Goal: Transaction & Acquisition: Purchase product/service

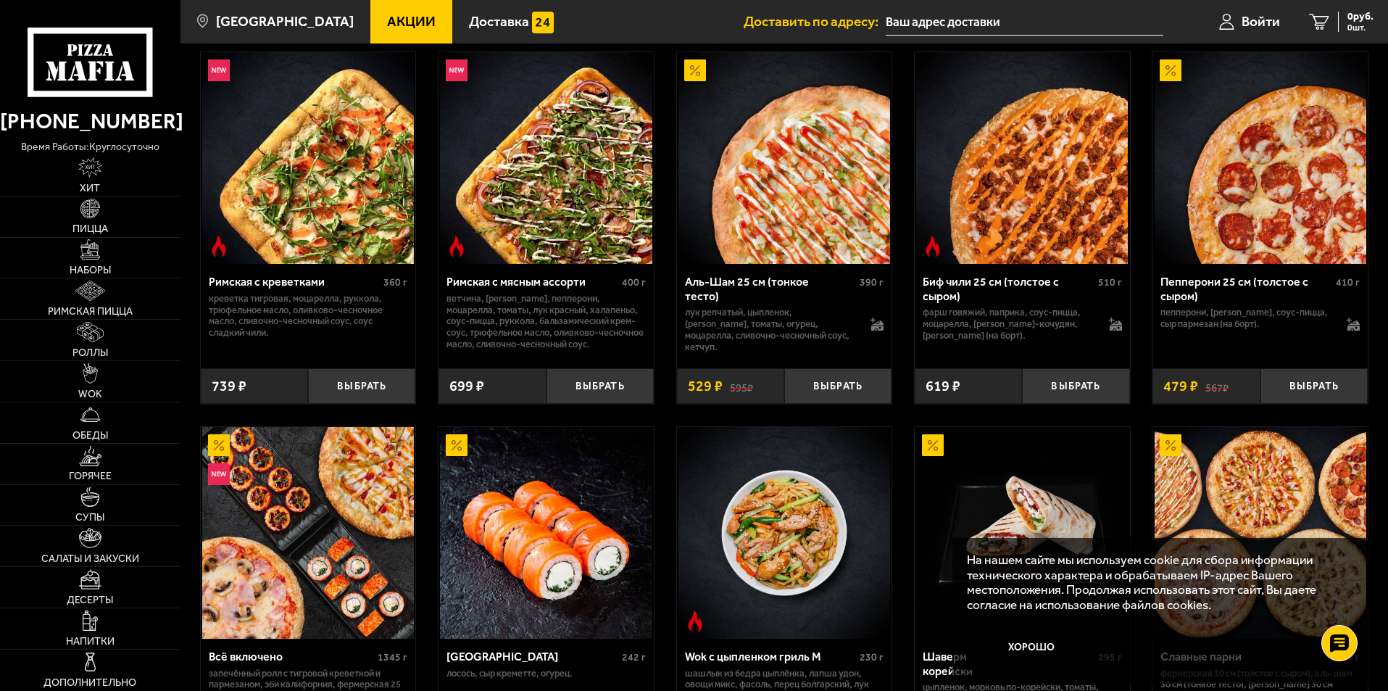
scroll to position [435, 0]
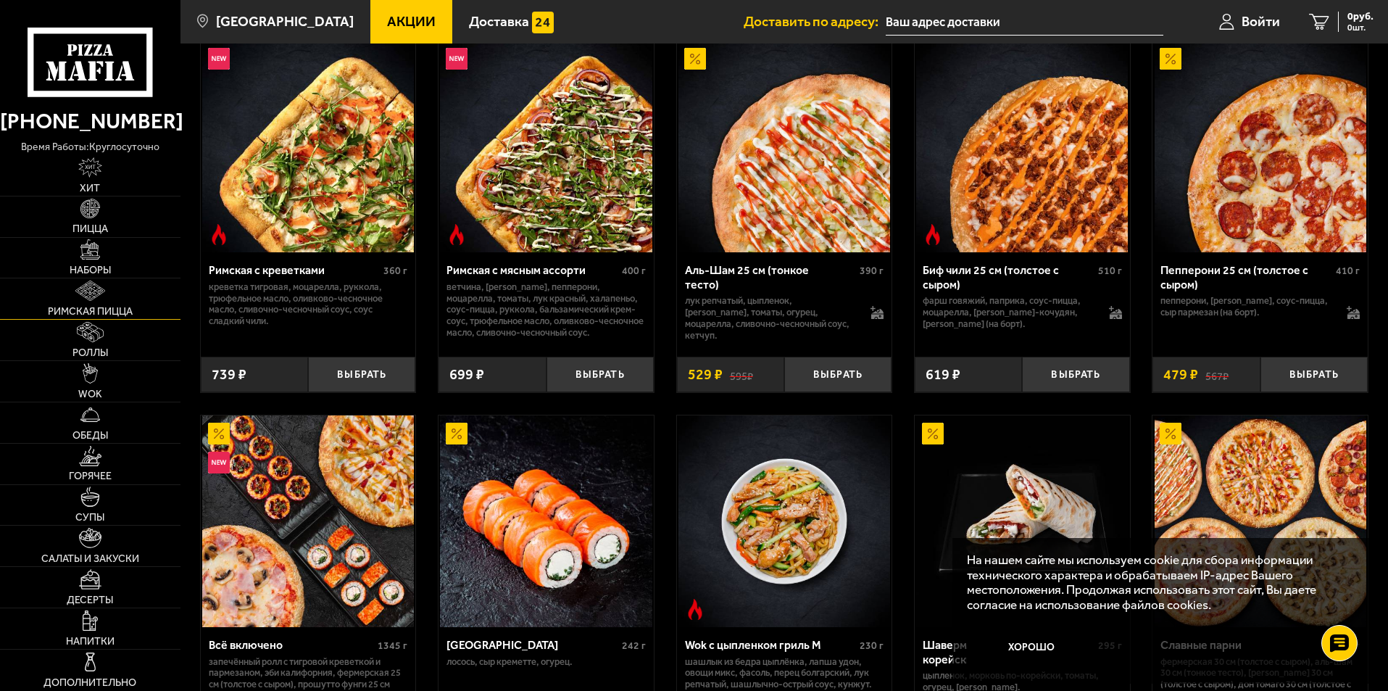
click at [83, 301] on img at bounding box center [89, 291] width 29 height 20
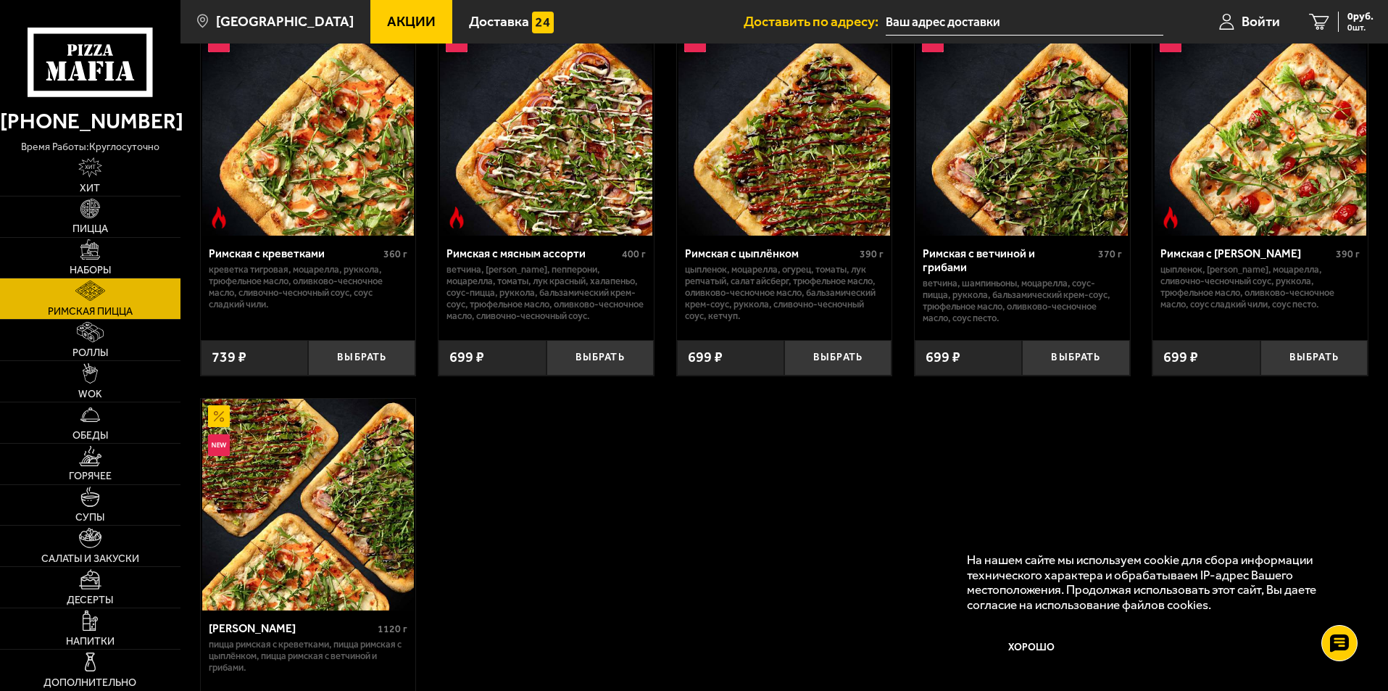
scroll to position [290, 0]
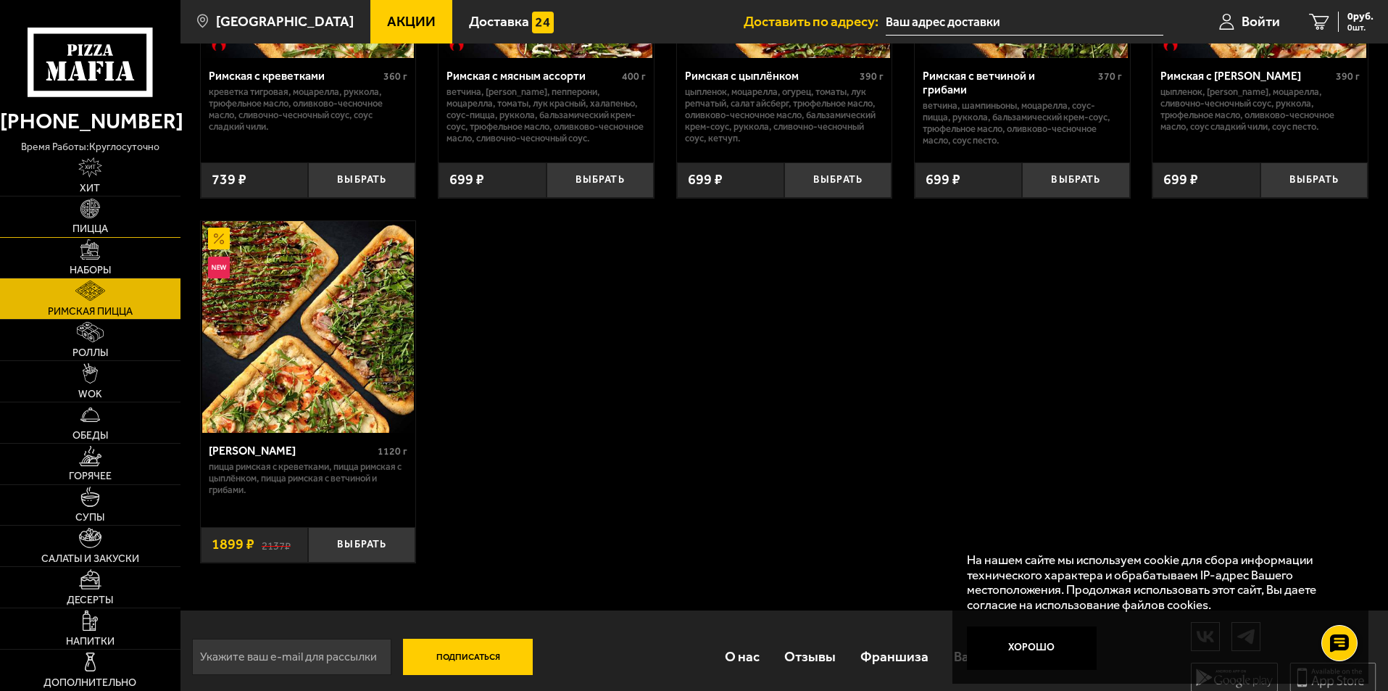
click at [114, 203] on link "Пицца" at bounding box center [90, 216] width 181 height 41
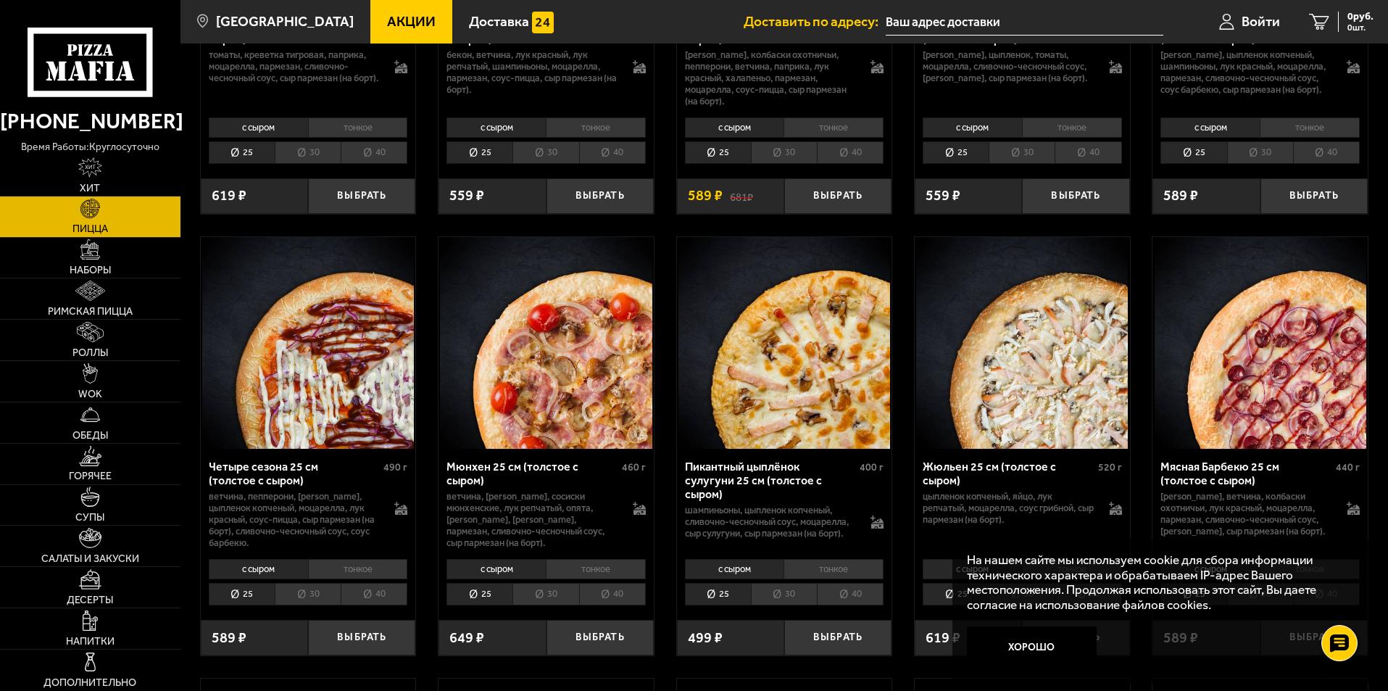
scroll to position [1812, 0]
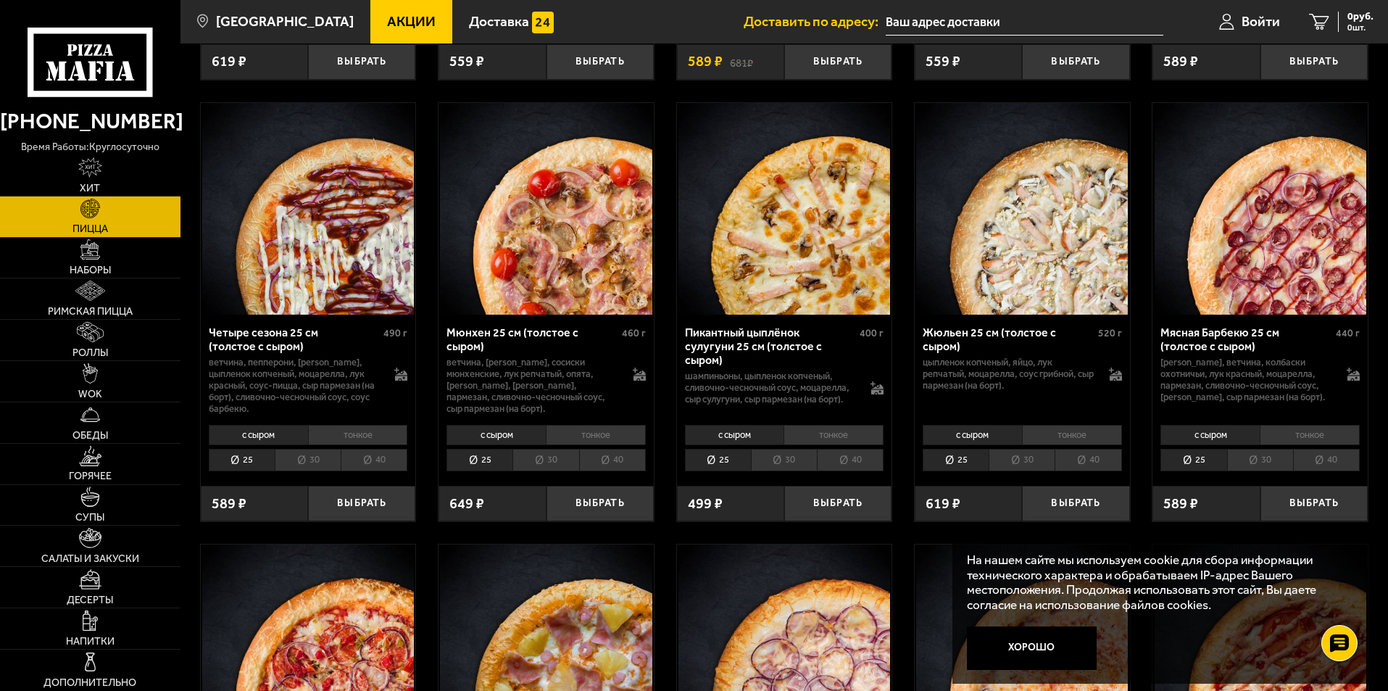
click at [547, 471] on li "30" at bounding box center [546, 460] width 66 height 22
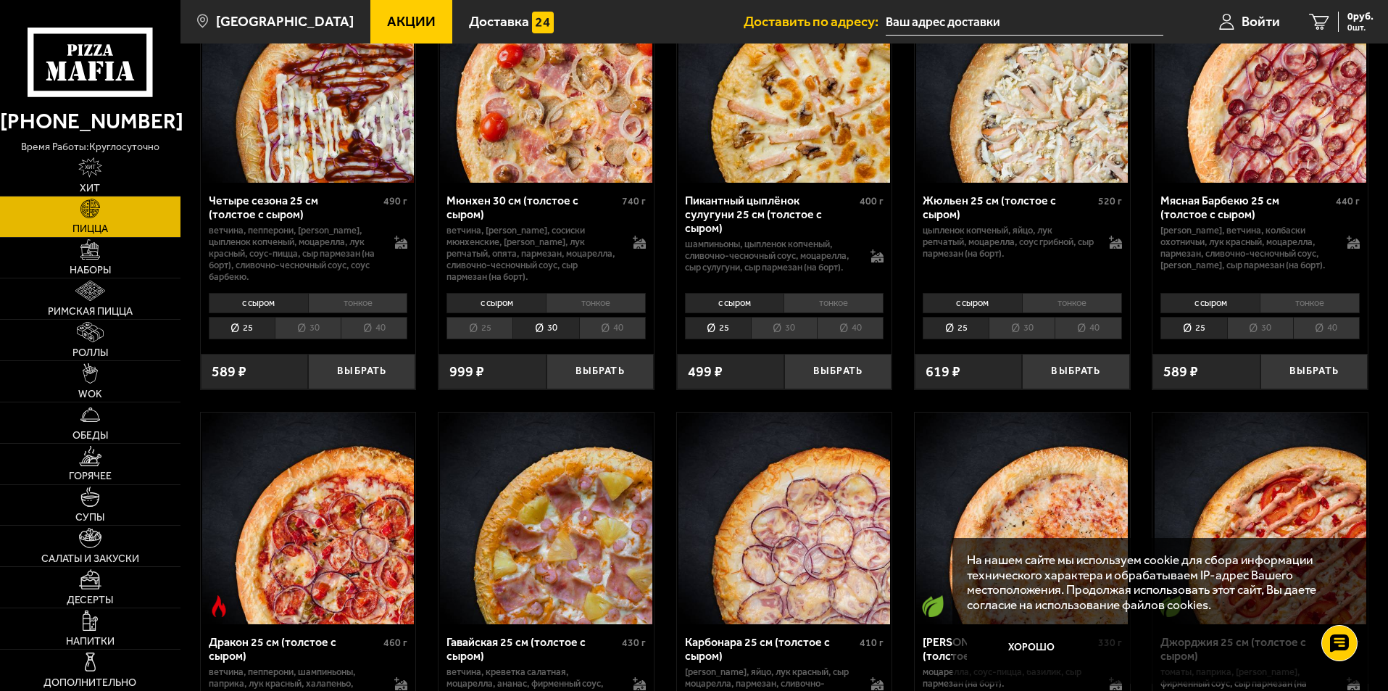
scroll to position [1957, 0]
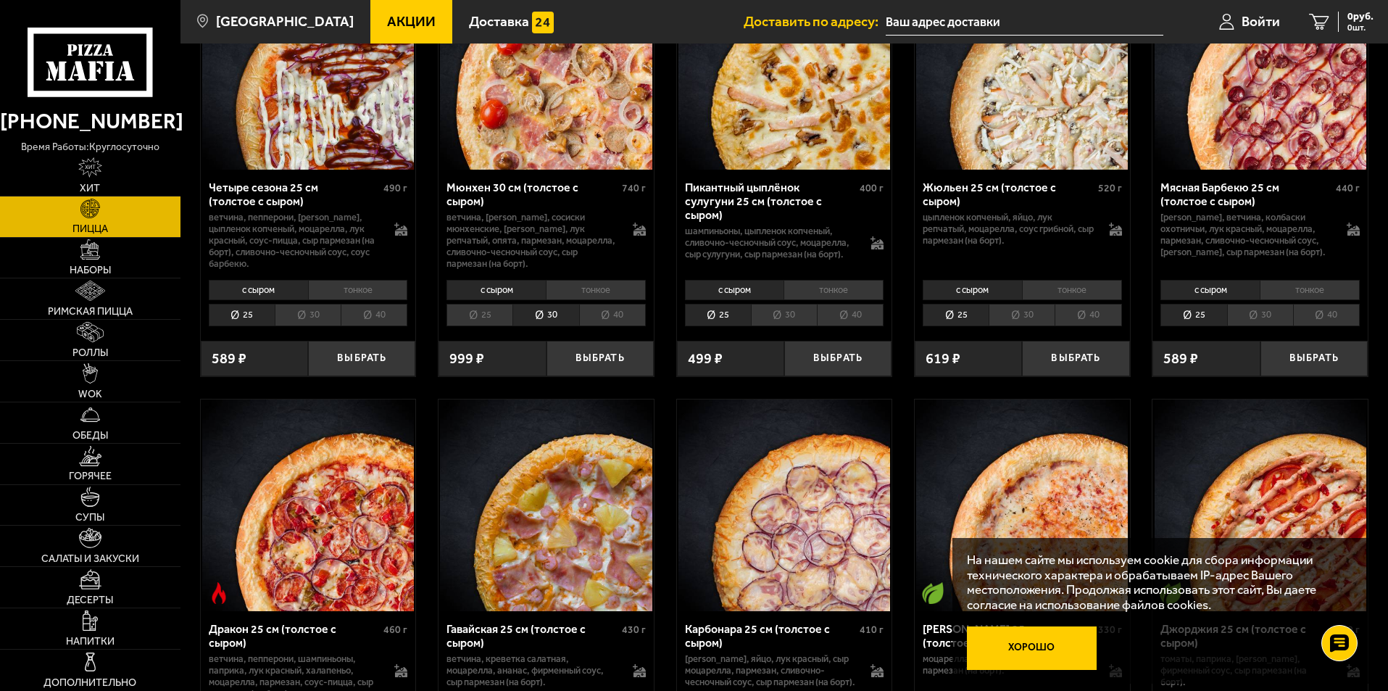
click at [1015, 643] on button "Хорошо" at bounding box center [1032, 647] width 130 height 43
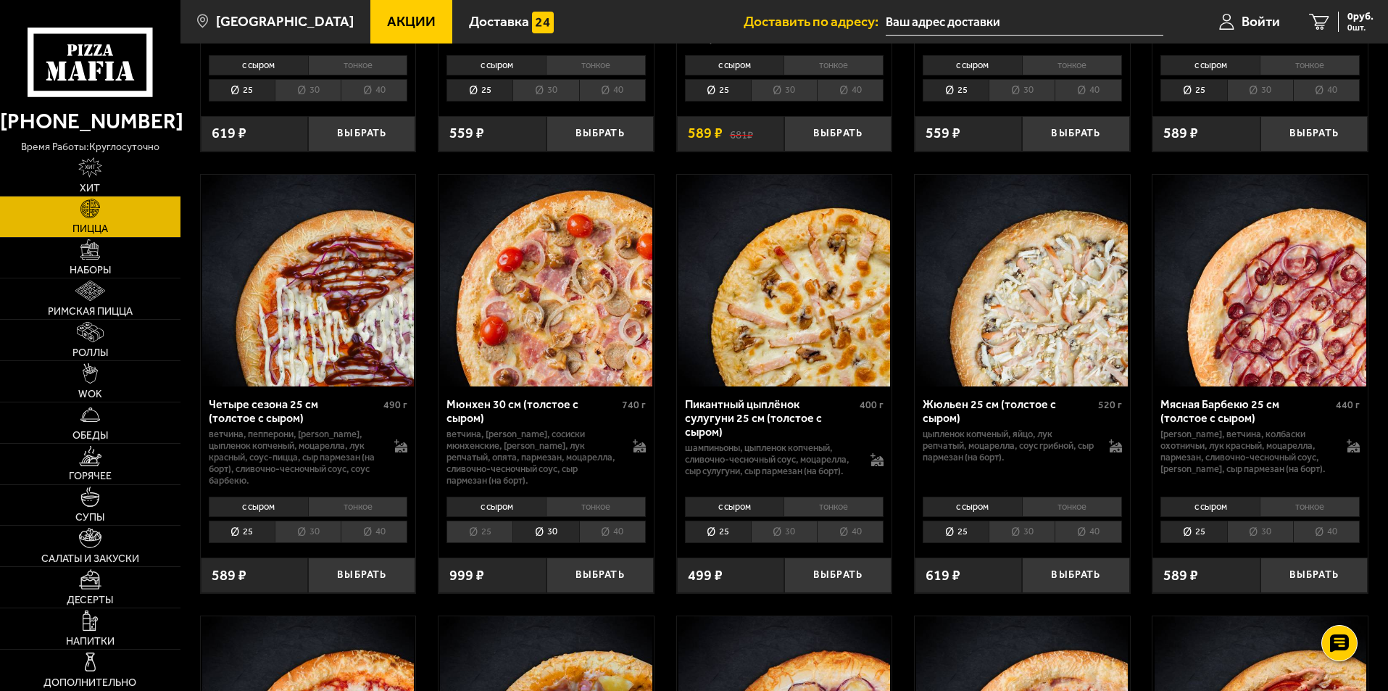
scroll to position [1740, 0]
click at [1245, 25] on span "Войти" at bounding box center [1261, 21] width 38 height 14
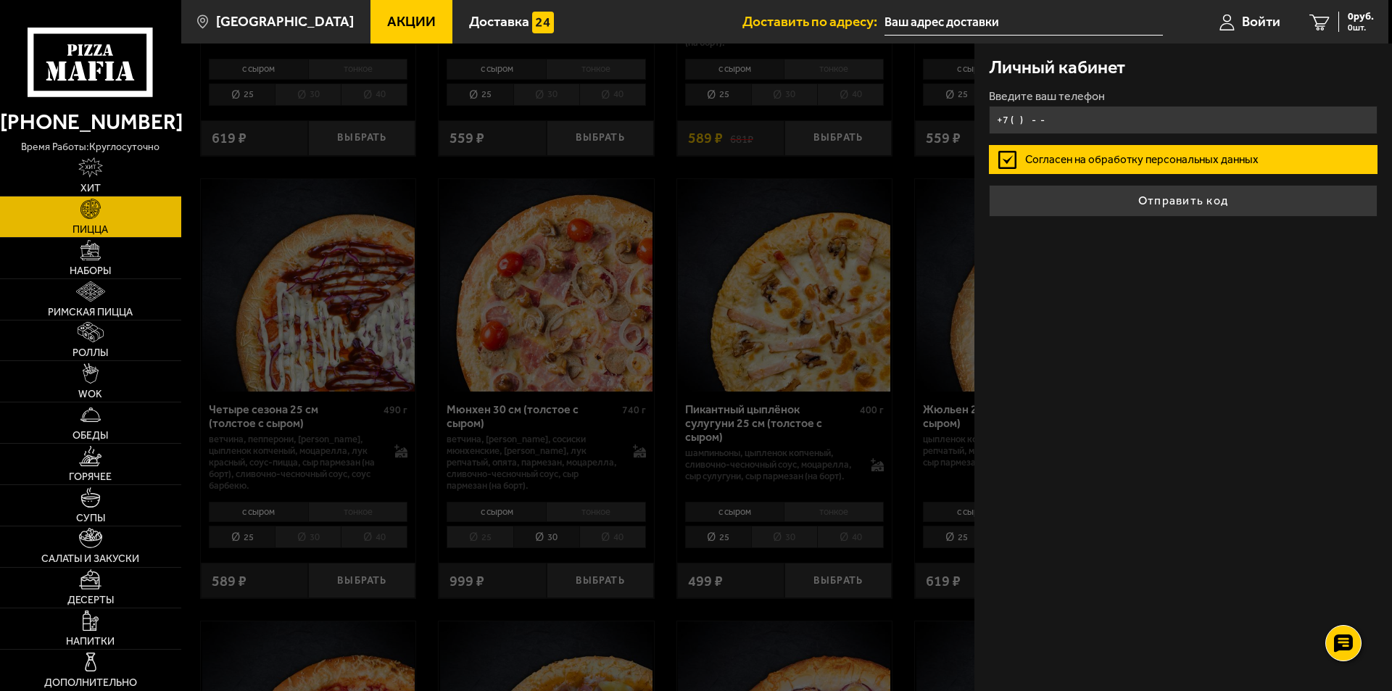
click at [1073, 120] on input "+7 ( ) - -" at bounding box center [1183, 120] width 389 height 28
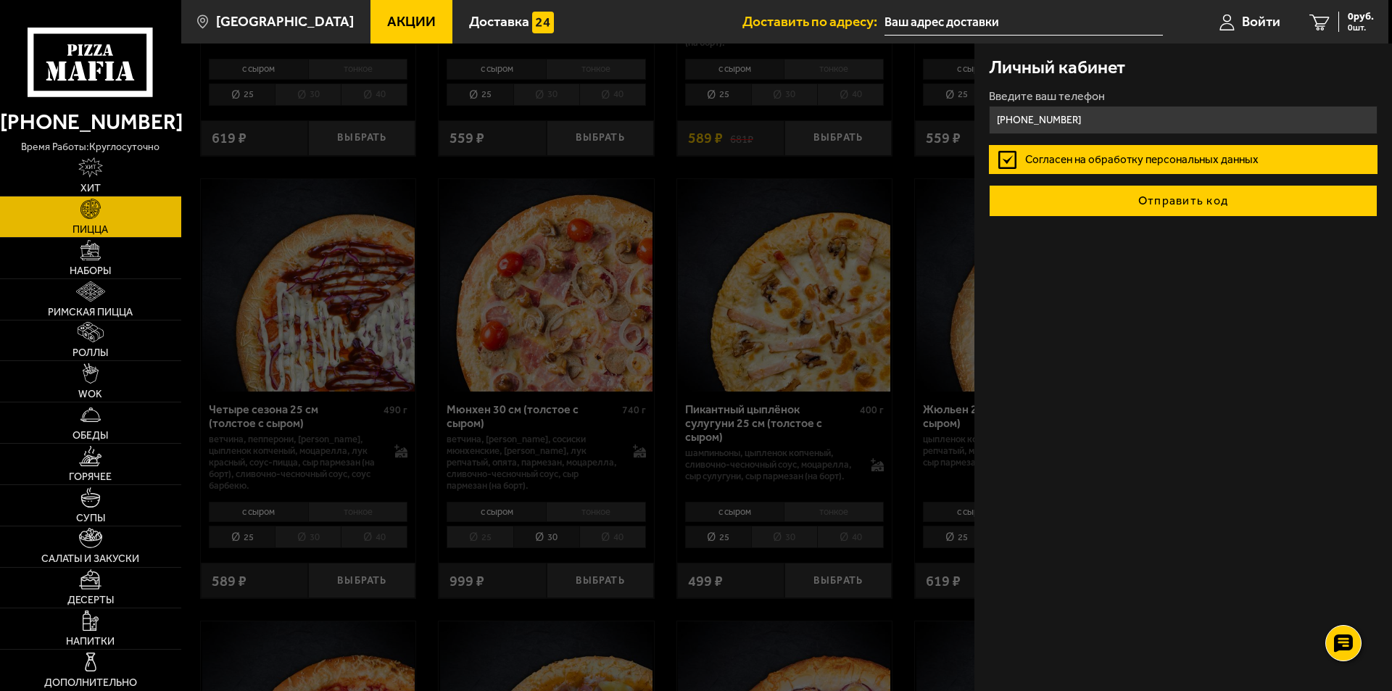
type input "[PHONE_NUMBER]"
click at [1102, 206] on button "Отправить код" at bounding box center [1183, 201] width 389 height 32
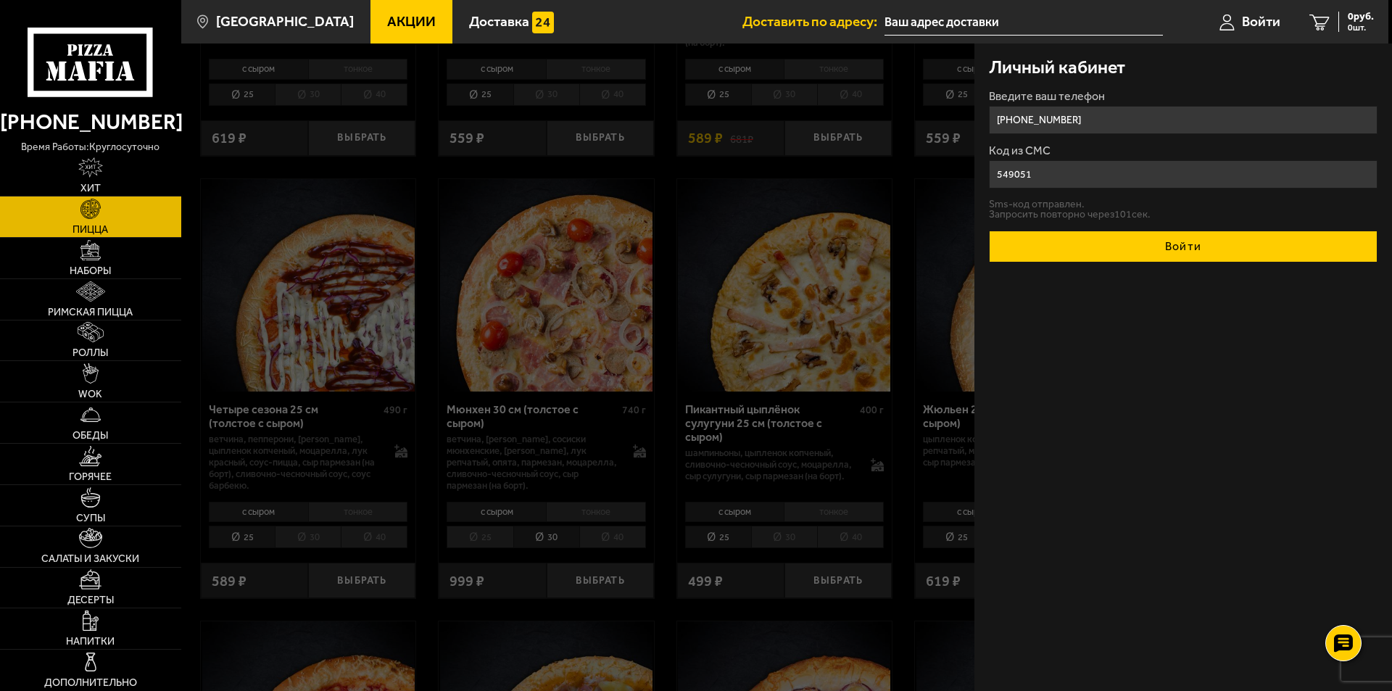
type input "549051"
click at [1089, 244] on button "Войти" at bounding box center [1183, 247] width 389 height 32
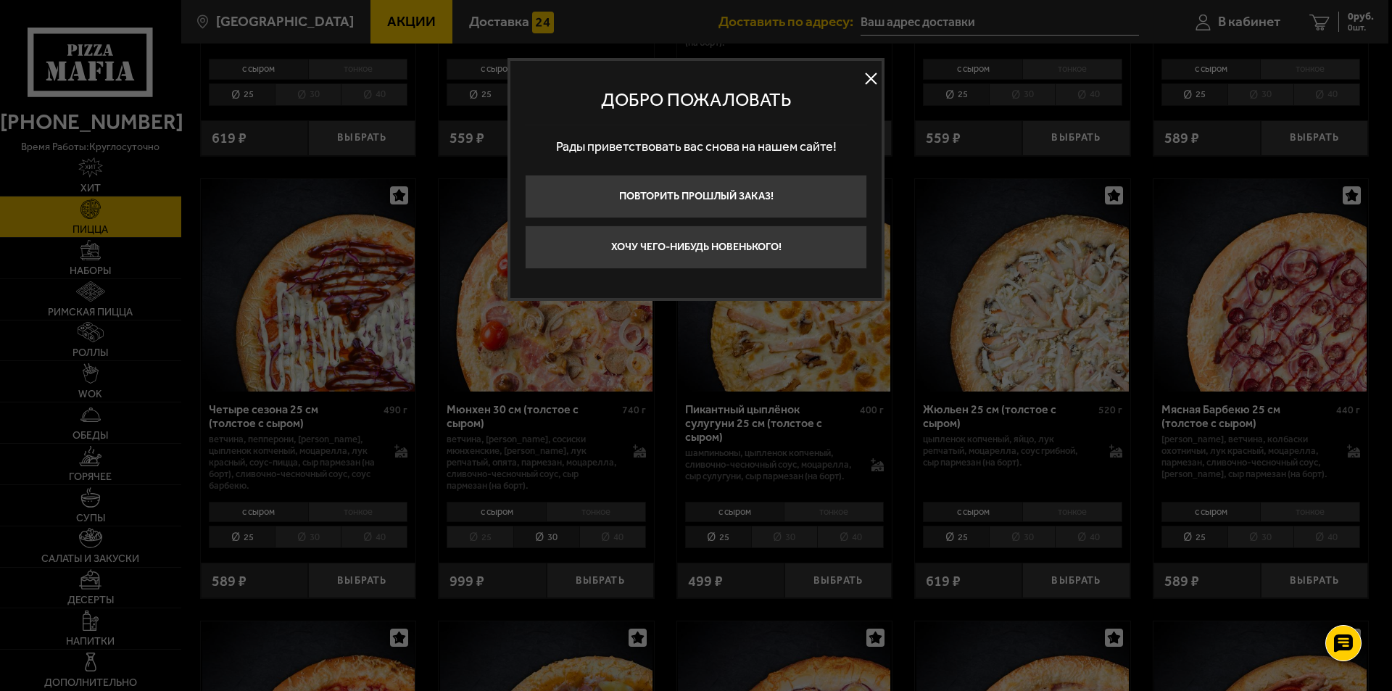
click at [867, 72] on button at bounding box center [871, 79] width 22 height 22
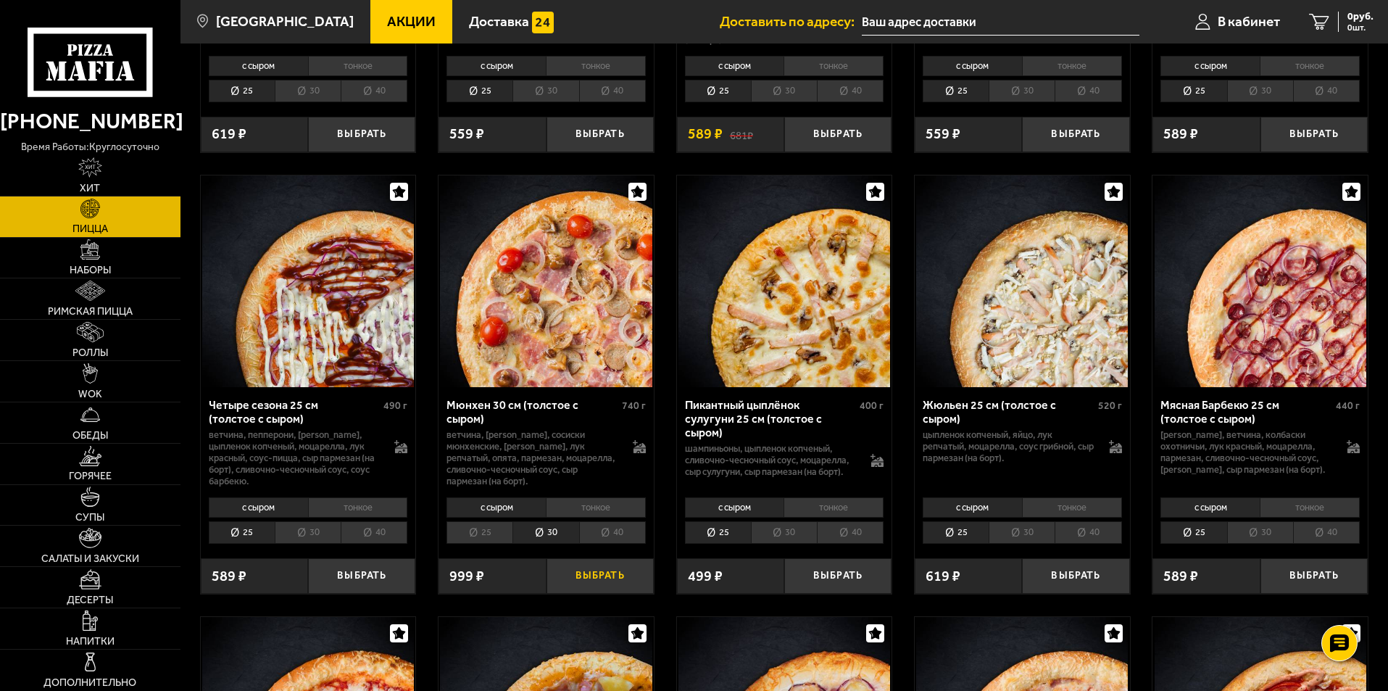
click at [591, 590] on button "Выбрать" at bounding box center [600, 576] width 107 height 36
click at [1354, 27] on span "1 шт." at bounding box center [1355, 27] width 38 height 9
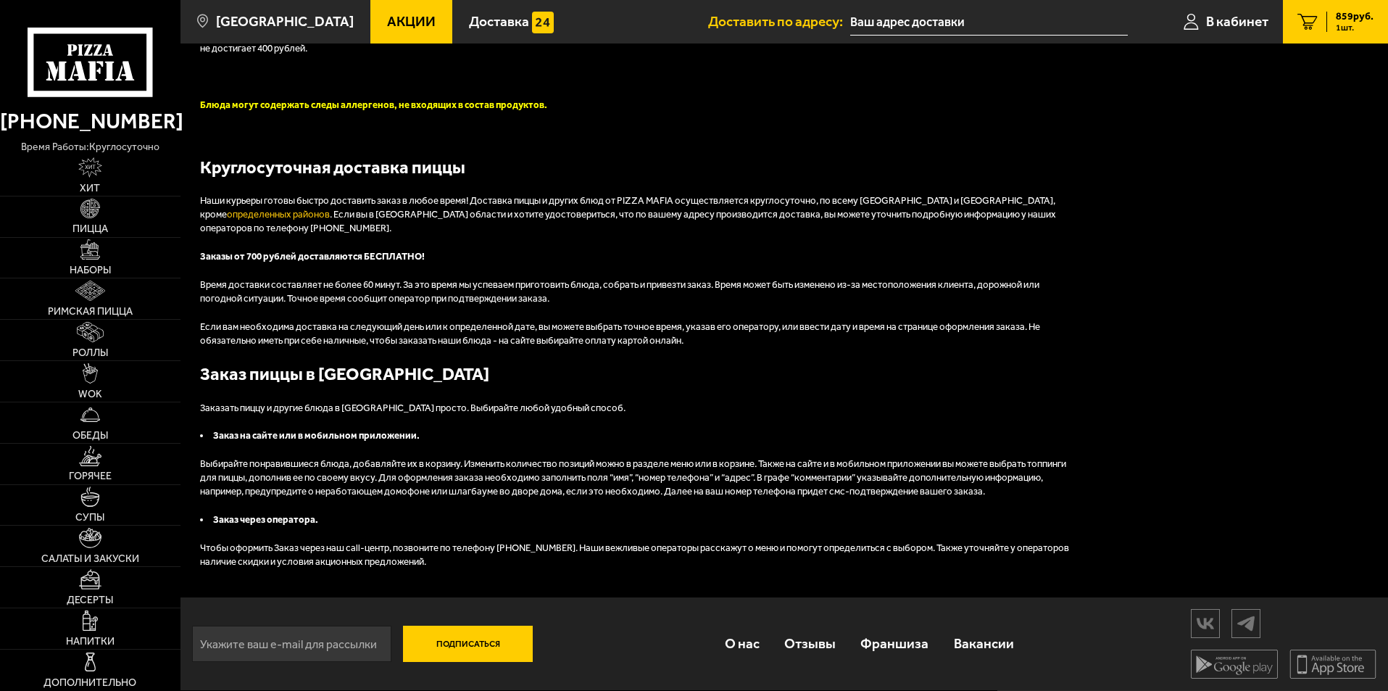
type input "[PHONE_NUMBER]"
type input "[STREET_ADDRESS]"
type input "81"
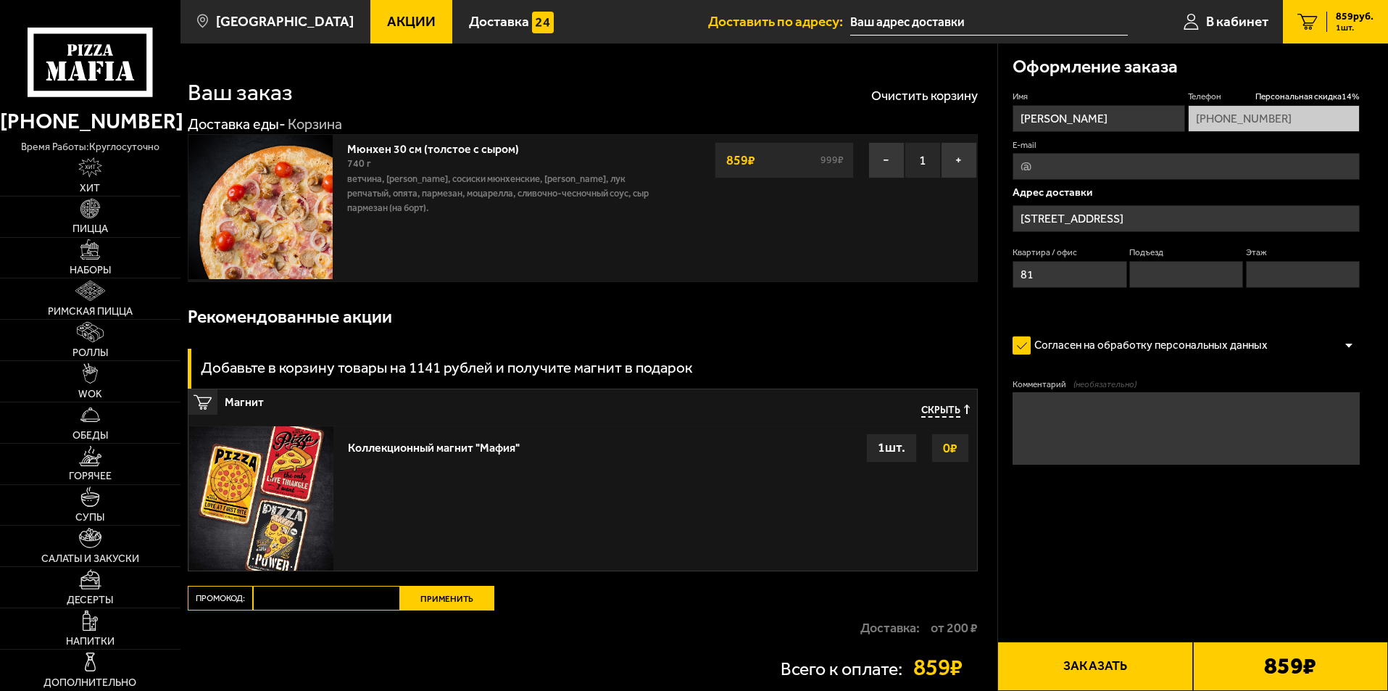
type input "[STREET_ADDRESS]"
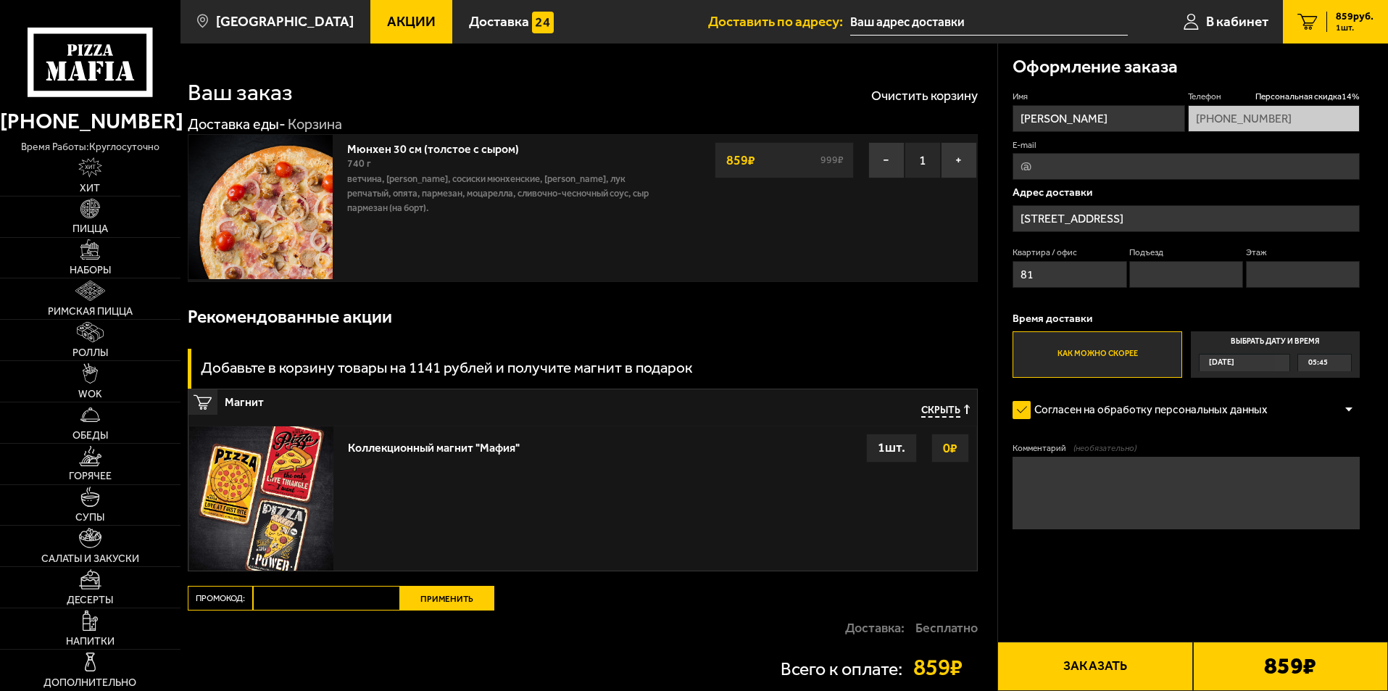
click at [1088, 162] on input "E-mail" at bounding box center [1186, 166] width 347 height 27
type input "[EMAIL_ADDRESS][DOMAIN_NAME]"
click at [1137, 183] on div "Имя [PERSON_NAME] скидка 14 % [PHONE_NUMBER] E-mail [EMAIL_ADDRESS][DOMAIN_NAME…" at bounding box center [1186, 234] width 347 height 287
click at [1148, 216] on input "[STREET_ADDRESS]" at bounding box center [1186, 218] width 347 height 27
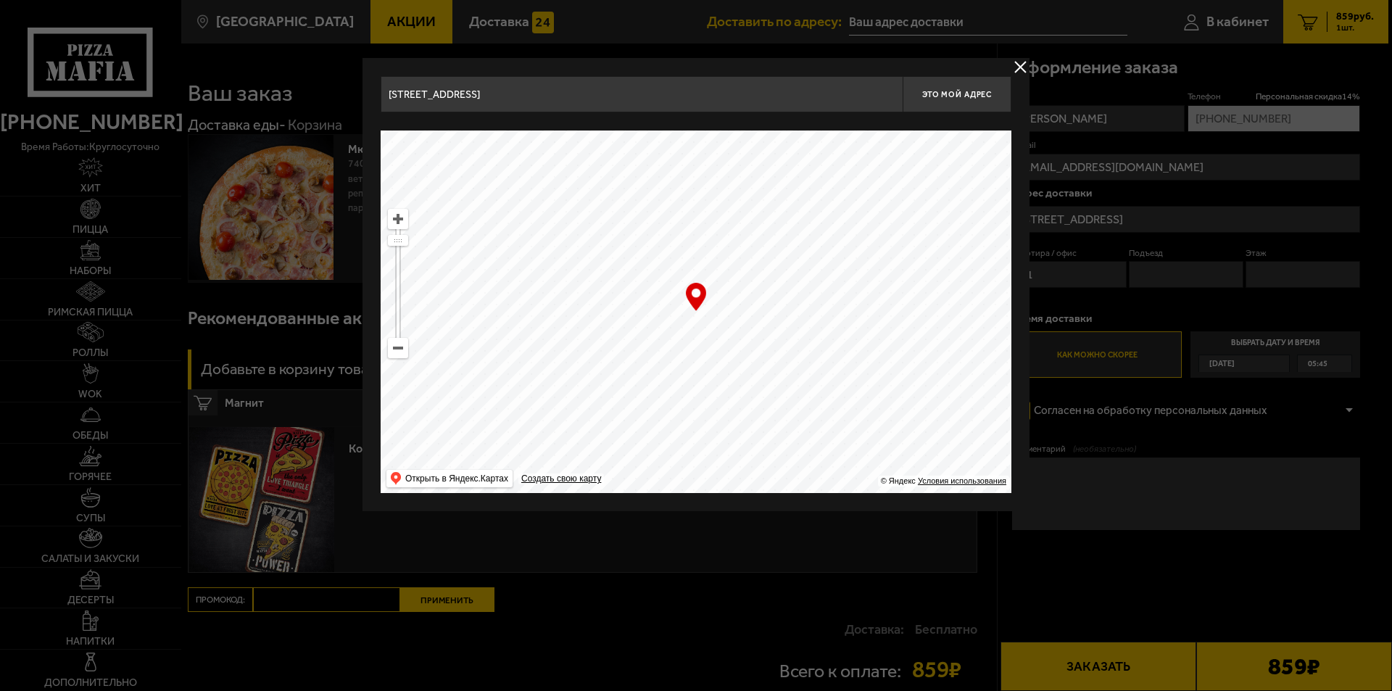
drag, startPoint x: 497, startPoint y: 99, endPoint x: 360, endPoint y: 109, distance: 137.3
click at [362, 105] on div "[STREET_ADDRESS] Это мой адрес Найдите адрес перетащив карту … © Яндекс Условия…" at bounding box center [695, 284] width 667 height 453
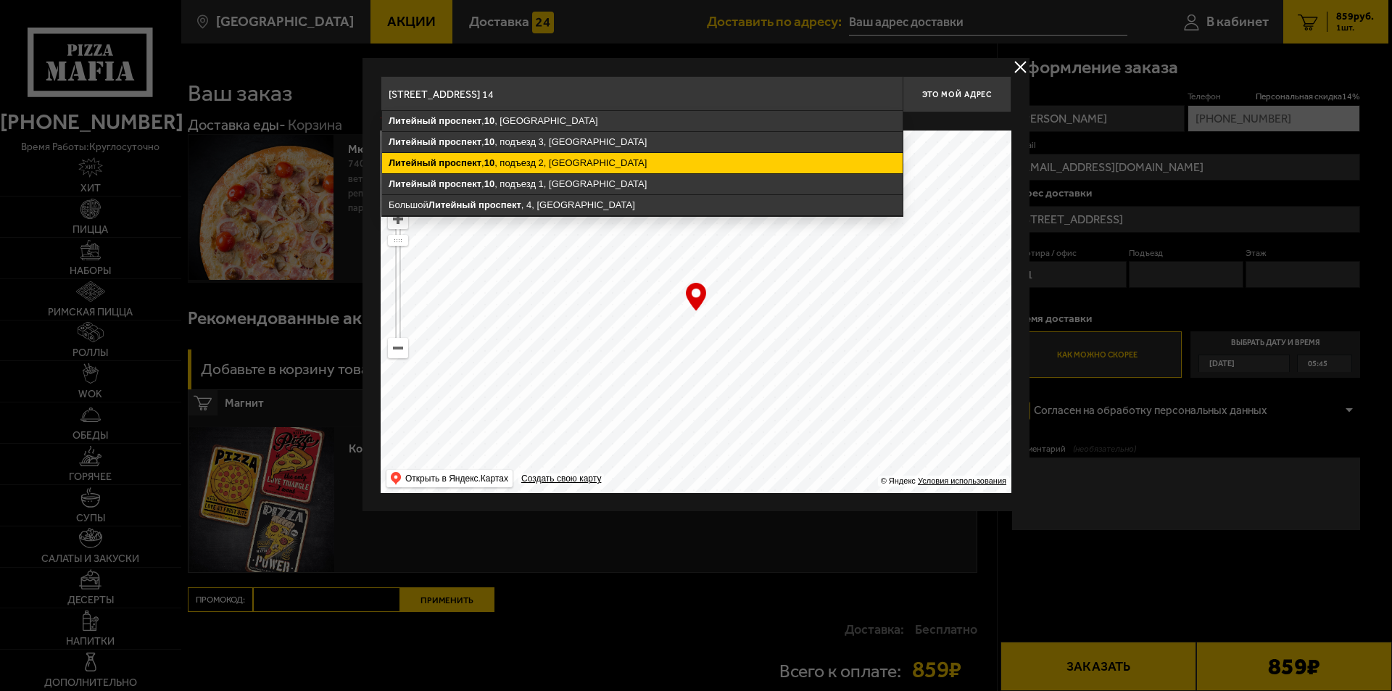
click at [513, 161] on ymaps "[STREET_ADDRESS]" at bounding box center [642, 163] width 521 height 20
type input "[STREET_ADDRESS]"
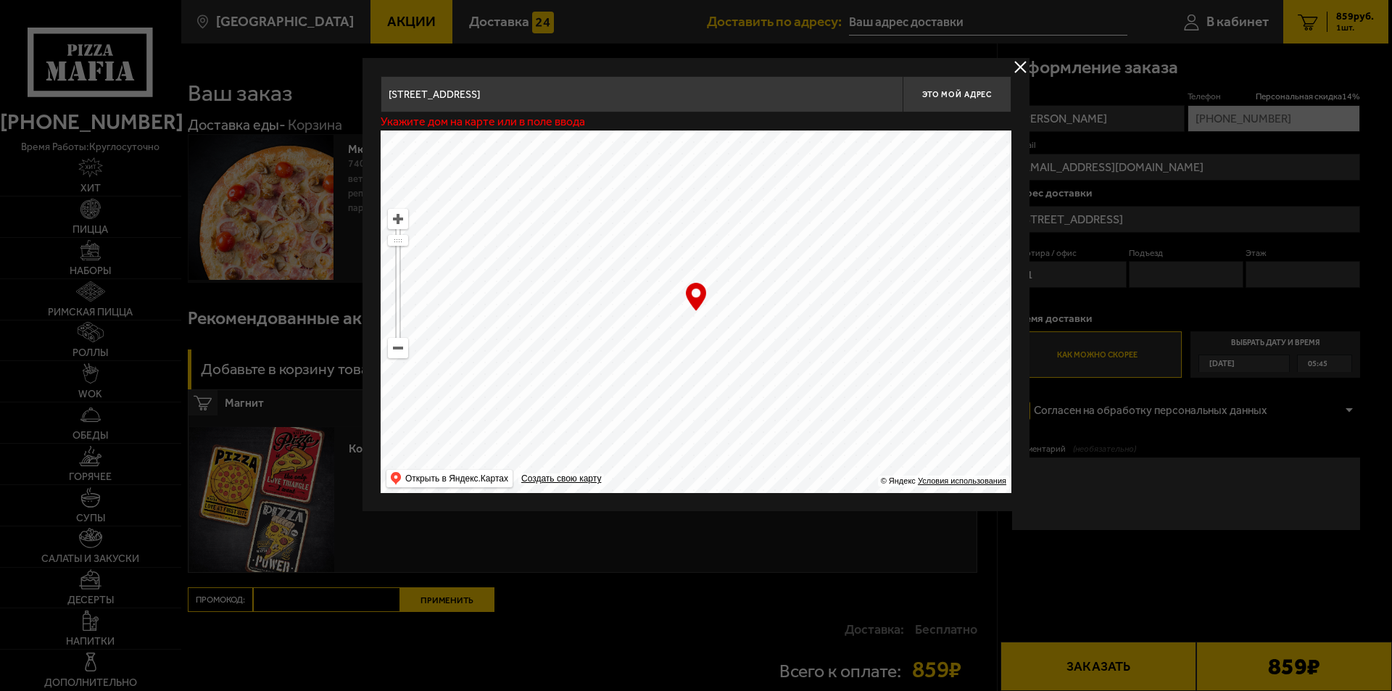
type input "[STREET_ADDRESS]"
click at [967, 94] on span "Это мой адрес" at bounding box center [957, 94] width 70 height 9
type input "[STREET_ADDRESS]"
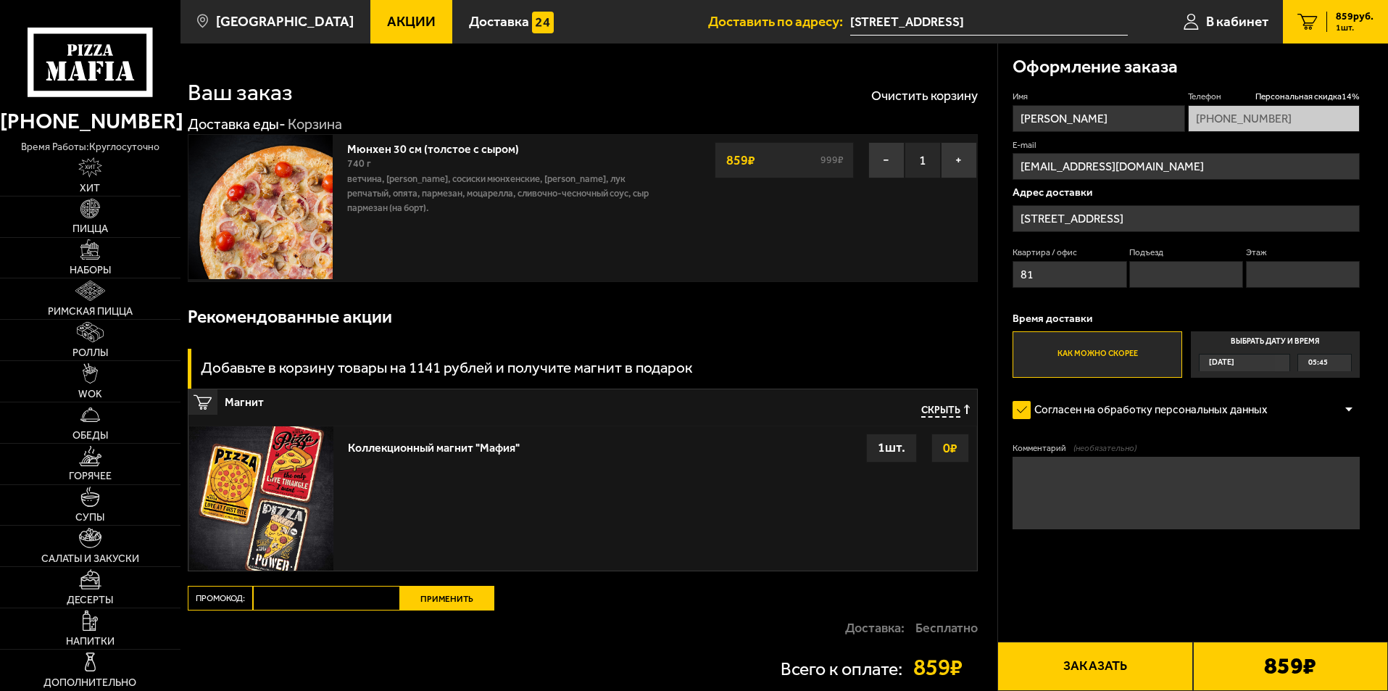
click at [1174, 273] on input "Подъезд" at bounding box center [1186, 274] width 114 height 27
click at [1197, 239] on div "Адрес доставки [STREET_ADDRESS] Подъезд Этаж" at bounding box center [1186, 241] width 347 height 108
click at [1149, 279] on input "Подъезд" at bounding box center [1186, 274] width 114 height 27
type input "2"
click at [1284, 279] on input "Этаж" at bounding box center [1303, 274] width 114 height 27
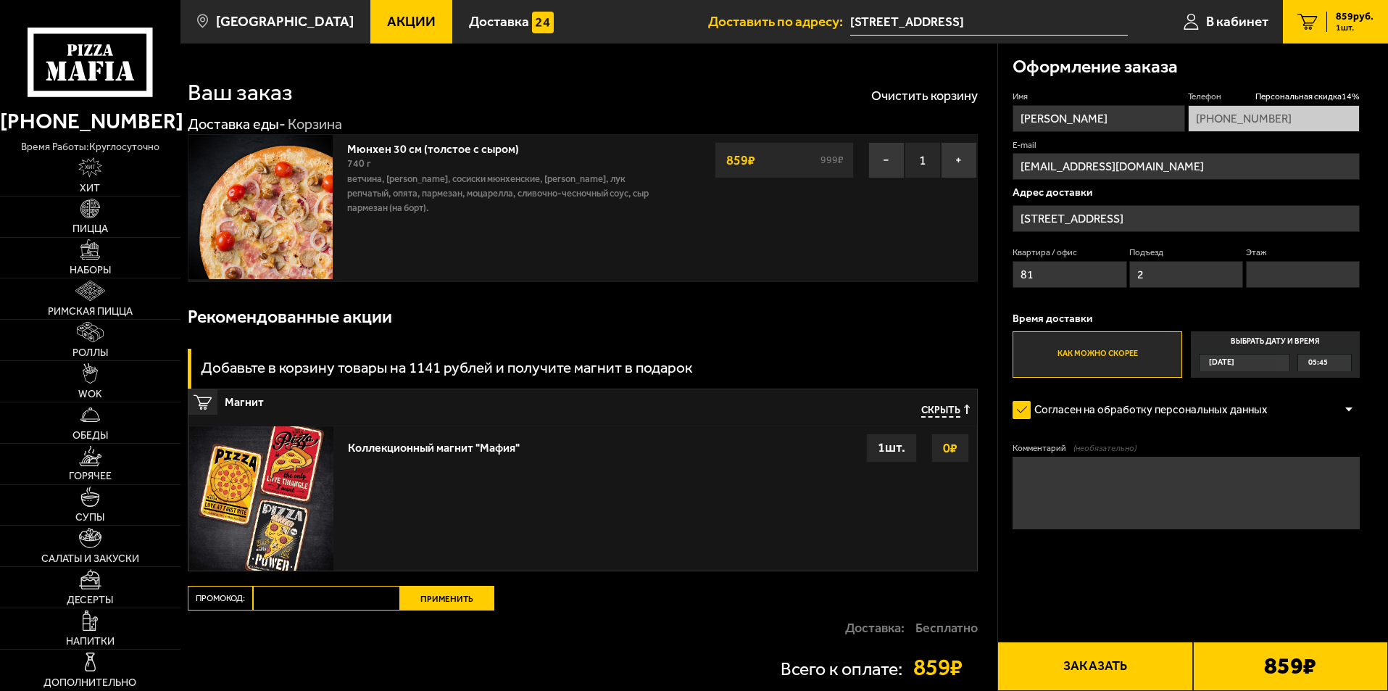
type input "1"
drag, startPoint x: 1043, startPoint y: 273, endPoint x: 995, endPoint y: 280, distance: 48.4
click at [995, 280] on section "Ваш заказ Очистить корзину Доставка еды - Корзина Мюнхен 30 см (толстое с сыром…" at bounding box center [785, 391] width 1208 height 697
type input "14"
click at [1051, 301] on div "Имя [PERSON_NAME] скидка 14 % [PHONE_NUMBER] E-mail [EMAIL_ADDRESS][DOMAIN_NAME…" at bounding box center [1186, 234] width 347 height 287
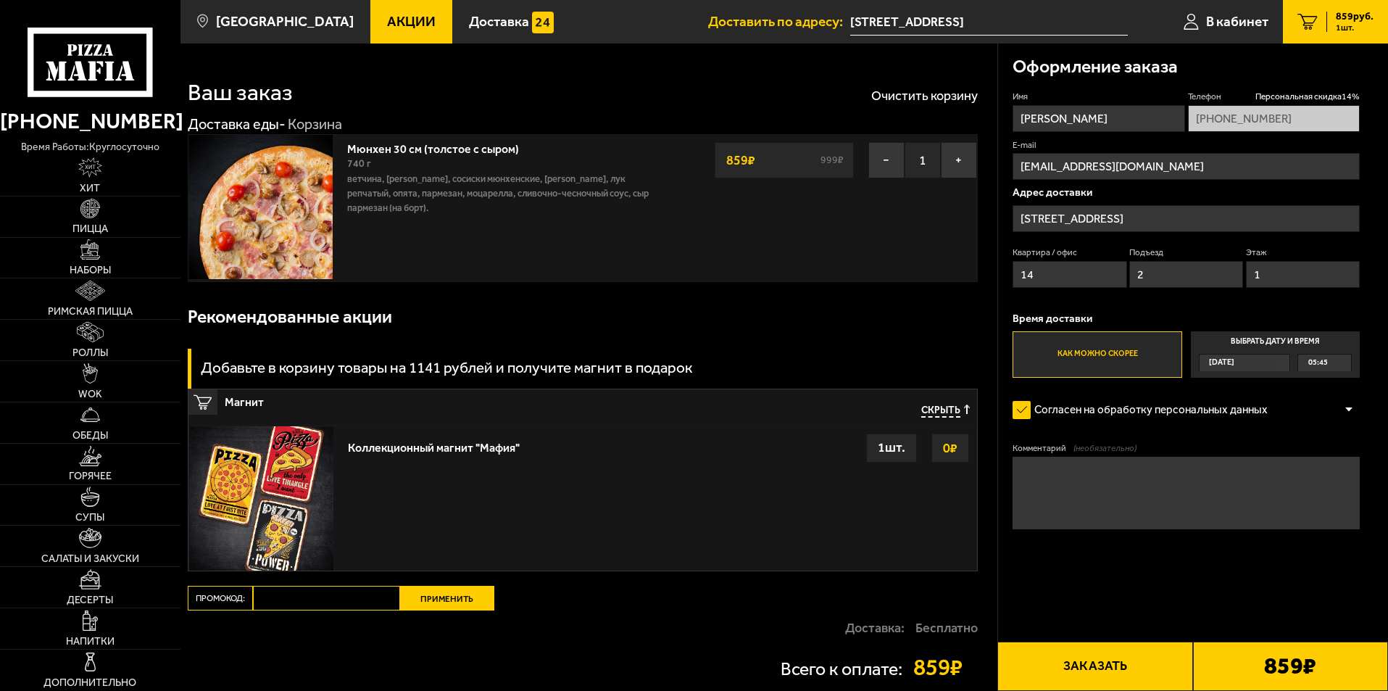
click at [1112, 489] on textarea "Комментарий (необязательно)" at bounding box center [1186, 493] width 347 height 72
type textarea "Д"
type textarea "Код от арки 2024"
click at [84, 629] on img at bounding box center [91, 620] width 16 height 20
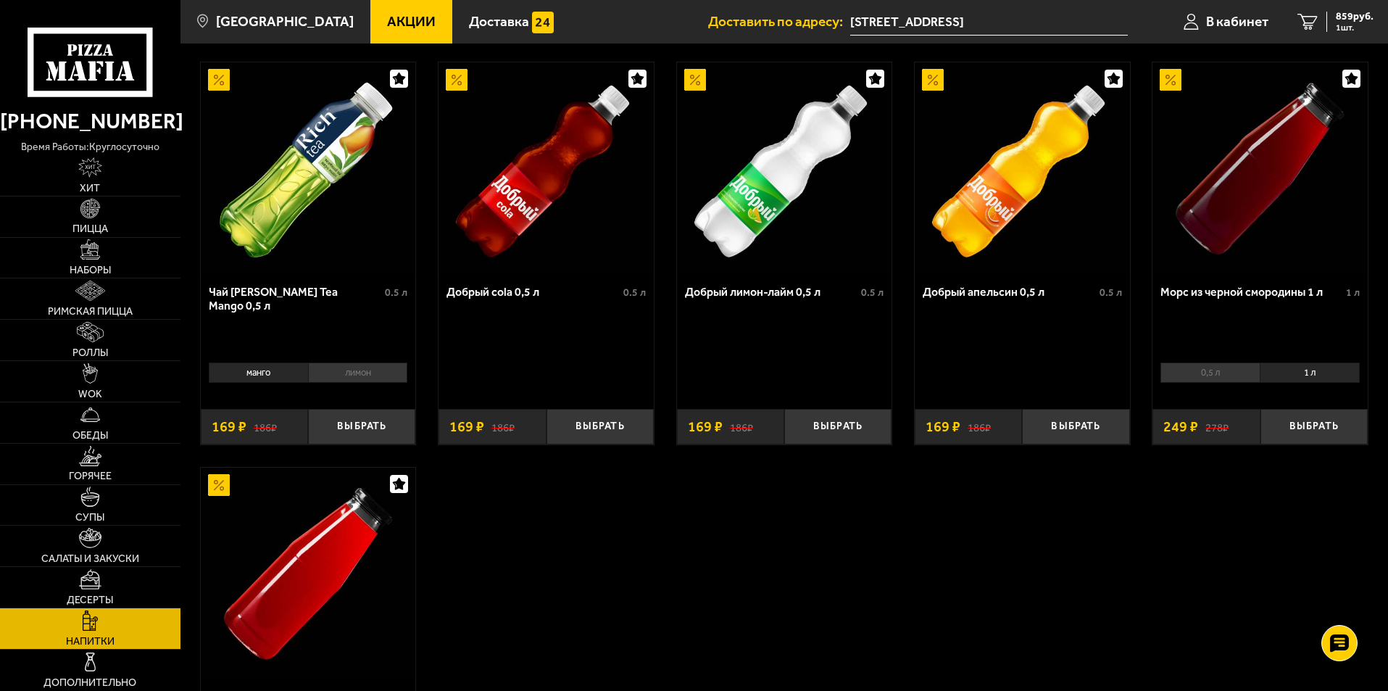
scroll to position [72, 0]
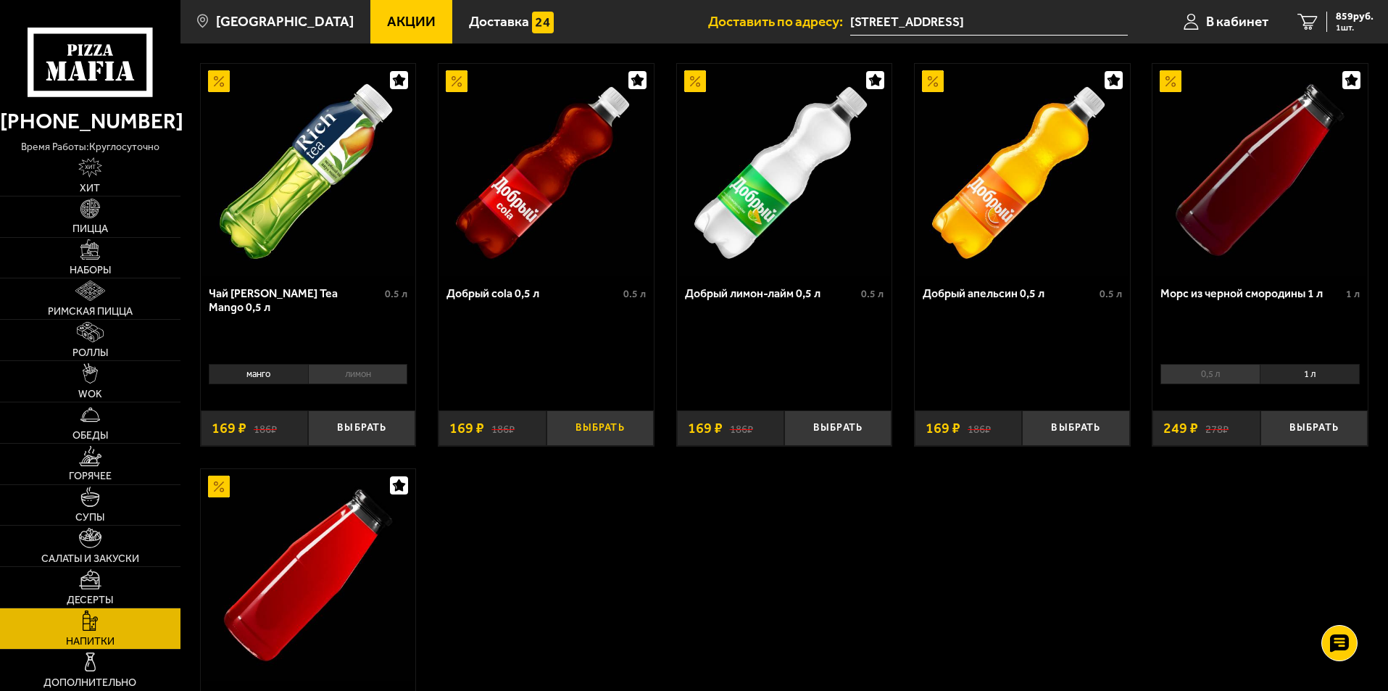
click at [600, 436] on button "Выбрать" at bounding box center [600, 428] width 107 height 36
click at [642, 424] on button "+" at bounding box center [636, 428] width 36 height 36
click at [1338, 25] on span "3 шт." at bounding box center [1351, 27] width 43 height 9
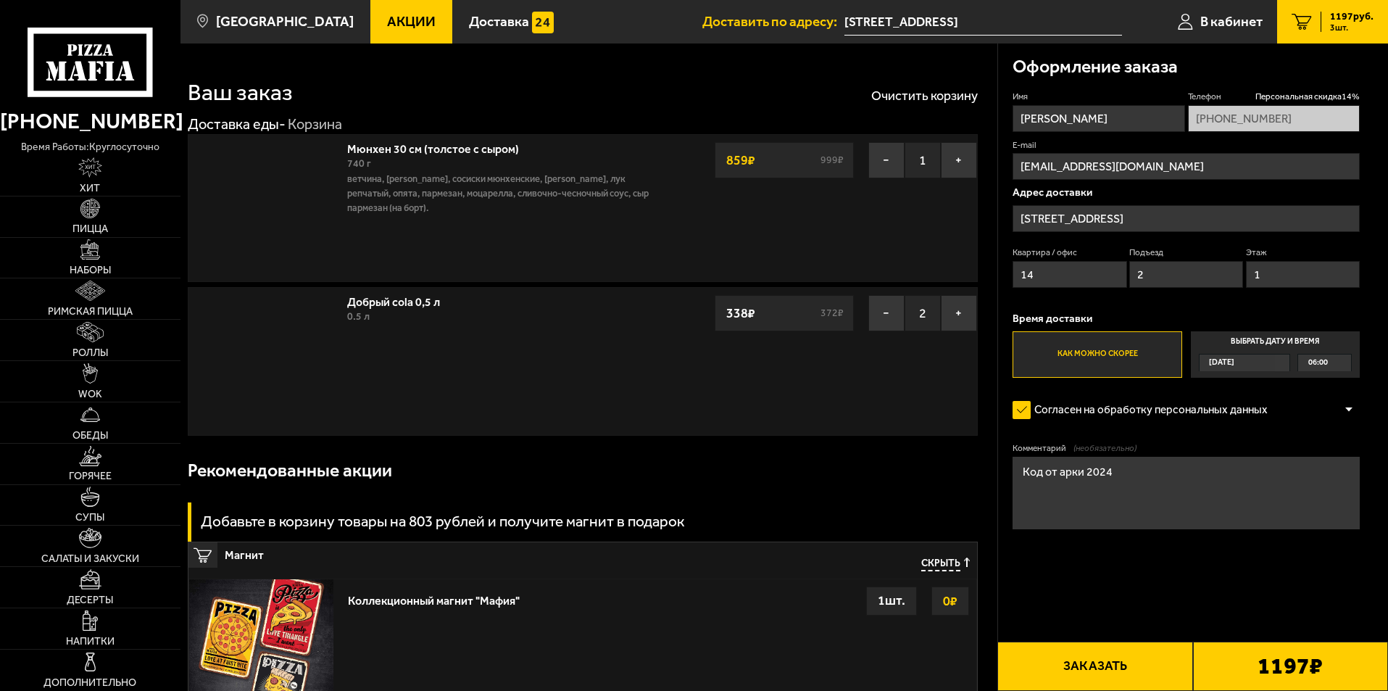
type input "[STREET_ADDRESS]"
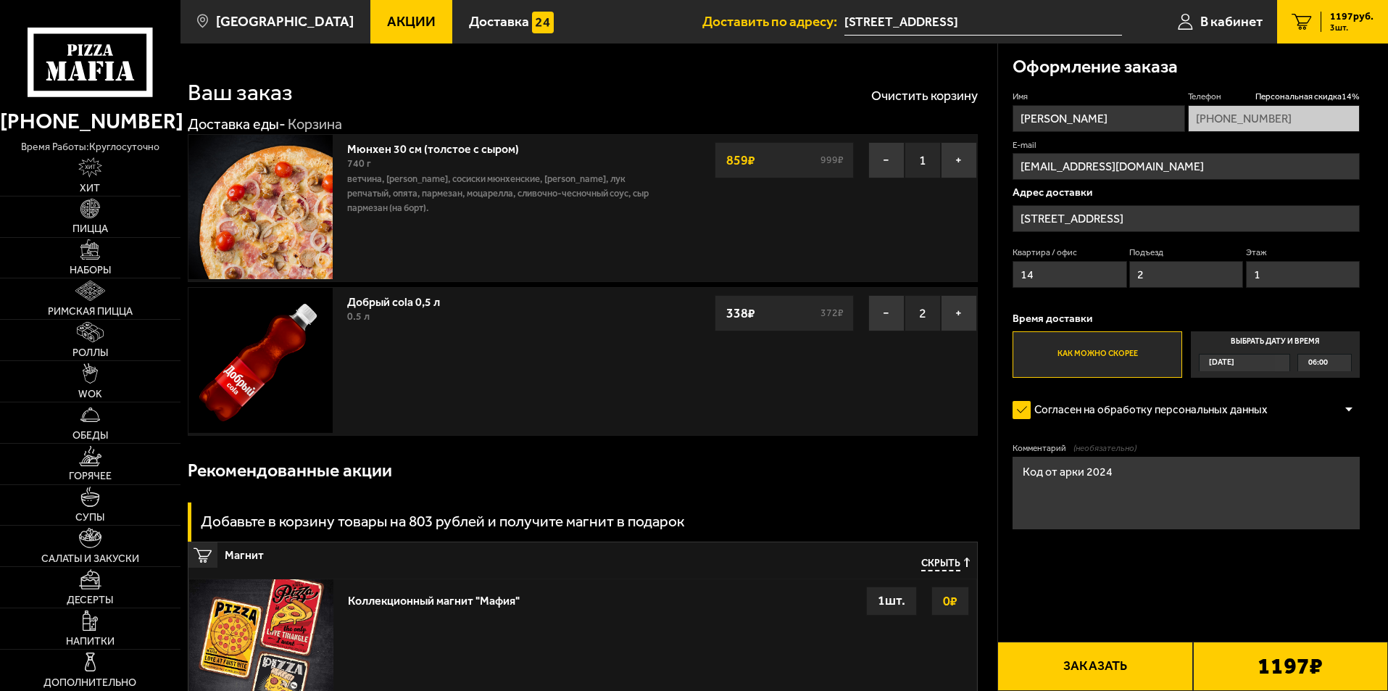
click at [1187, 498] on textarea "Код от арки 2024" at bounding box center [1186, 493] width 347 height 72
type textarea "Код от арки 2024, потом до дальнего двора и [GEOGRAPHIC_DATA]"
click at [1114, 657] on button "Заказать" at bounding box center [1095, 666] width 195 height 49
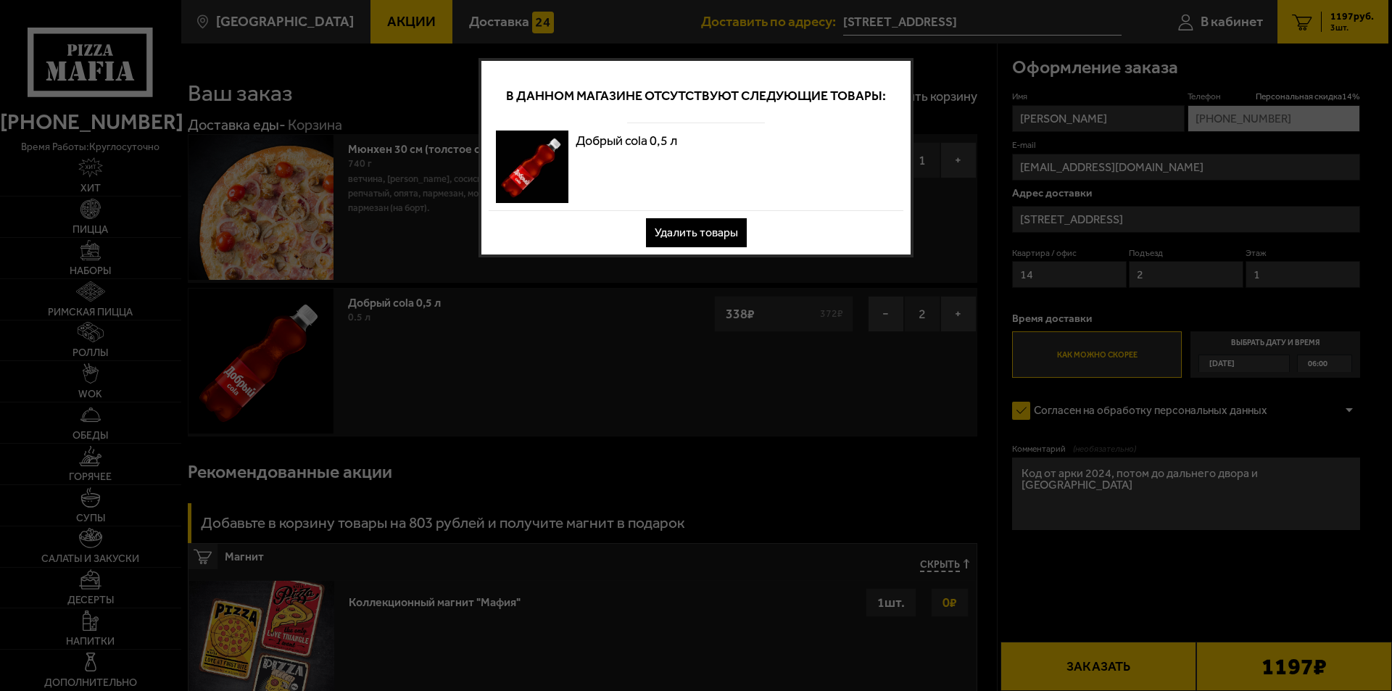
click at [690, 234] on button "Удалить товары" at bounding box center [696, 232] width 101 height 29
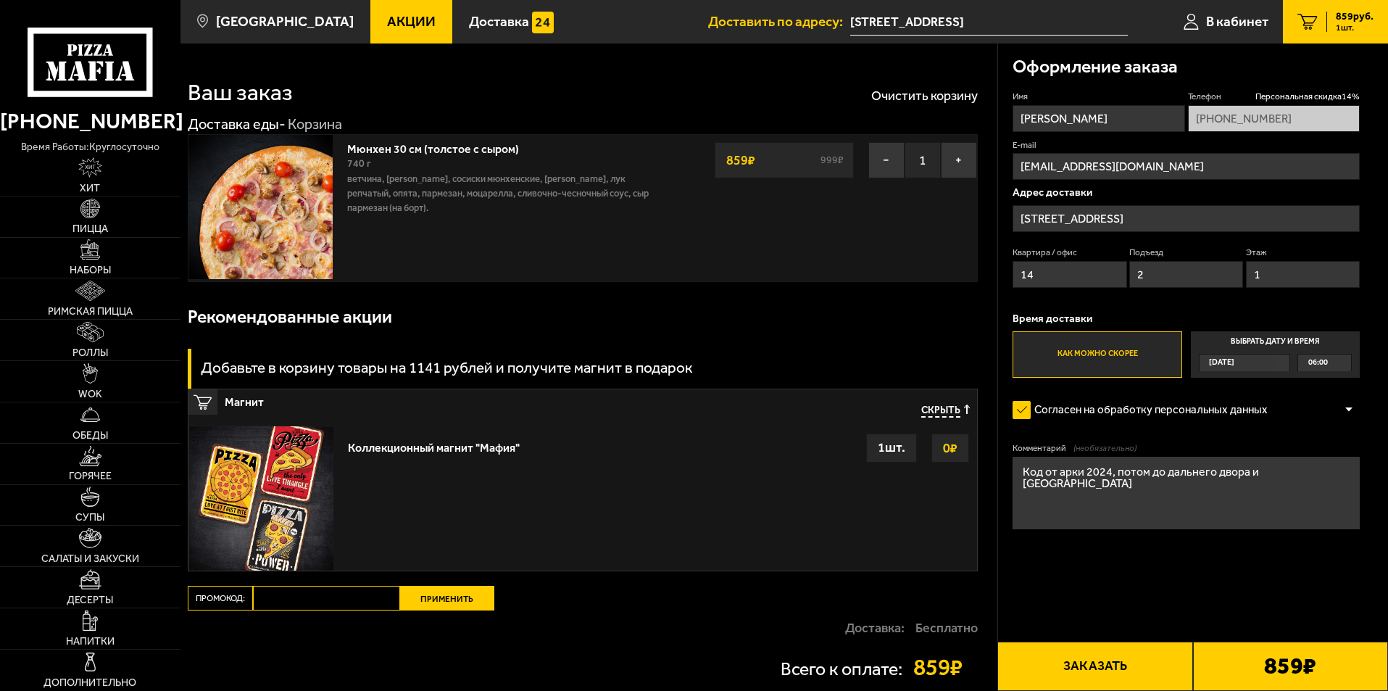
click at [1114, 668] on button "Заказать" at bounding box center [1095, 666] width 195 height 49
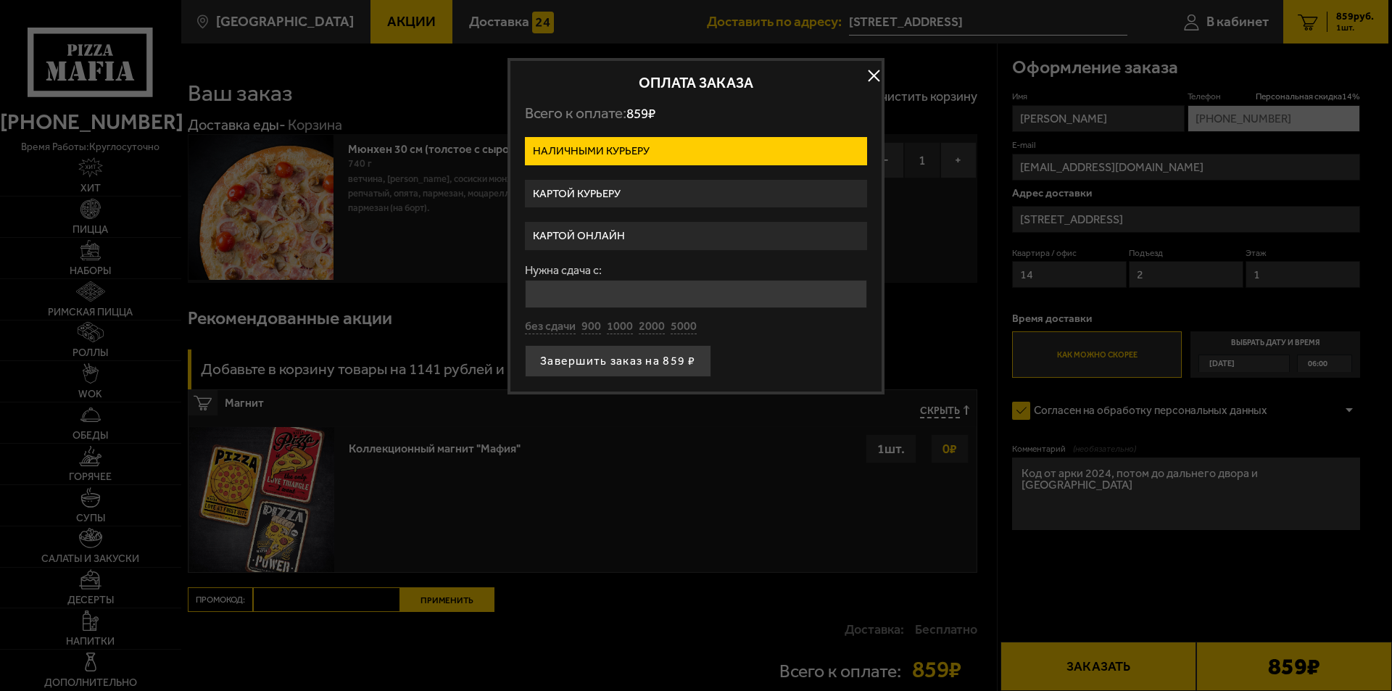
click at [581, 299] on input "Нужна сдача с:" at bounding box center [696, 294] width 342 height 28
click at [545, 305] on input "Нужна сдача с:" at bounding box center [696, 294] width 342 height 28
click at [684, 270] on label "Нужна сдача с:" at bounding box center [696, 271] width 342 height 12
click at [684, 280] on input "Нужна сдача с:" at bounding box center [696, 294] width 342 height 28
click at [626, 335] on button "1000" at bounding box center [620, 339] width 26 height 16
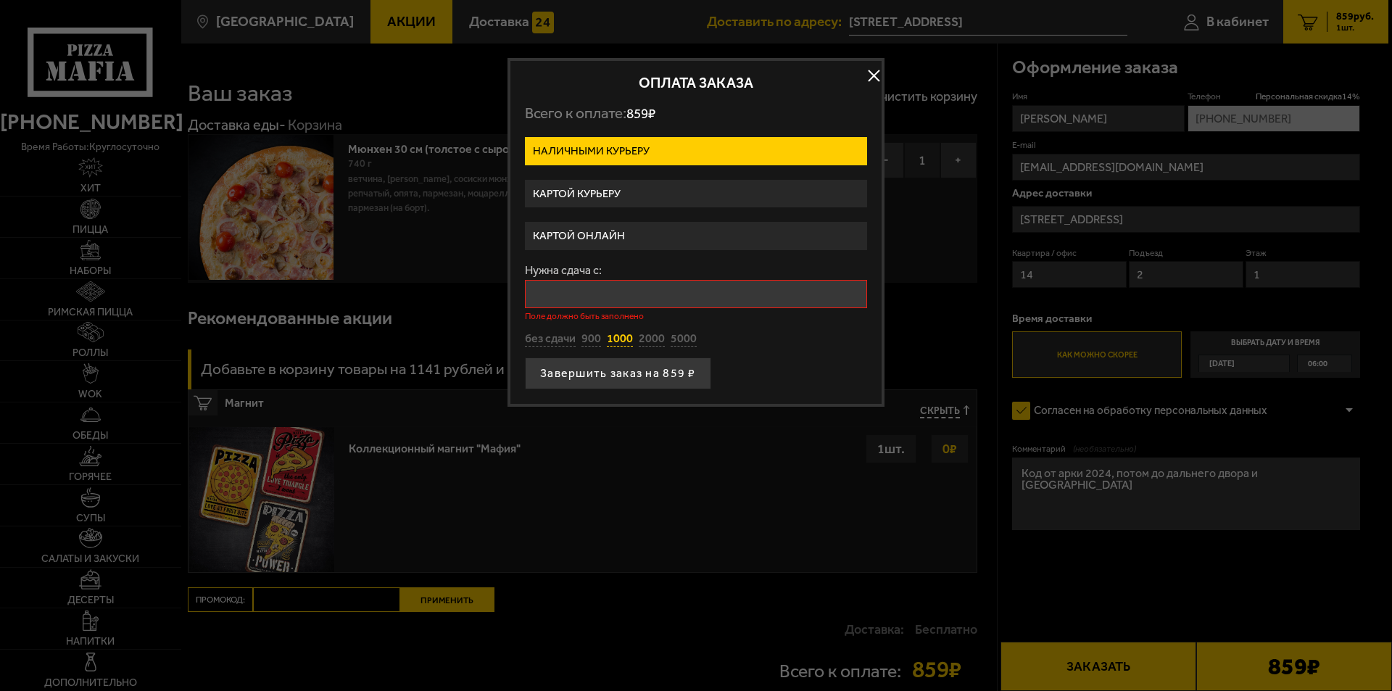
type input "1000"
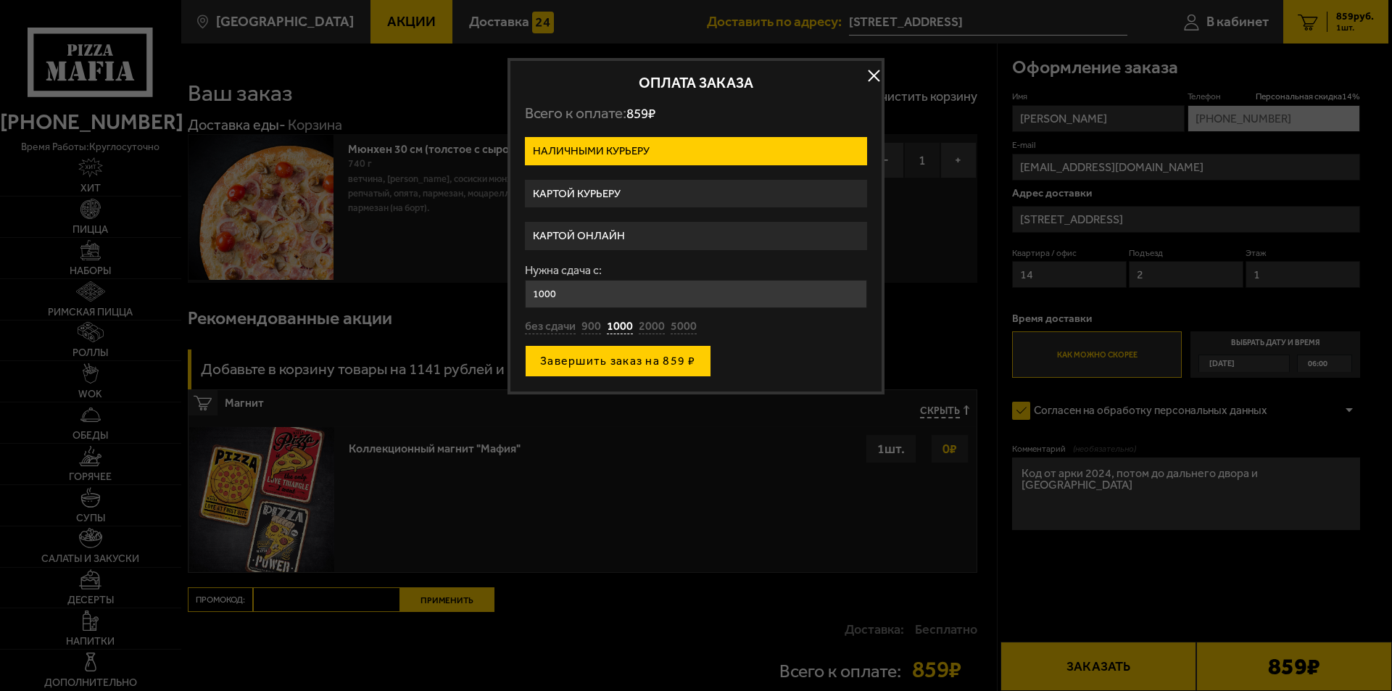
click at [576, 360] on button "Завершить заказ на 859 ₽" at bounding box center [618, 361] width 186 height 32
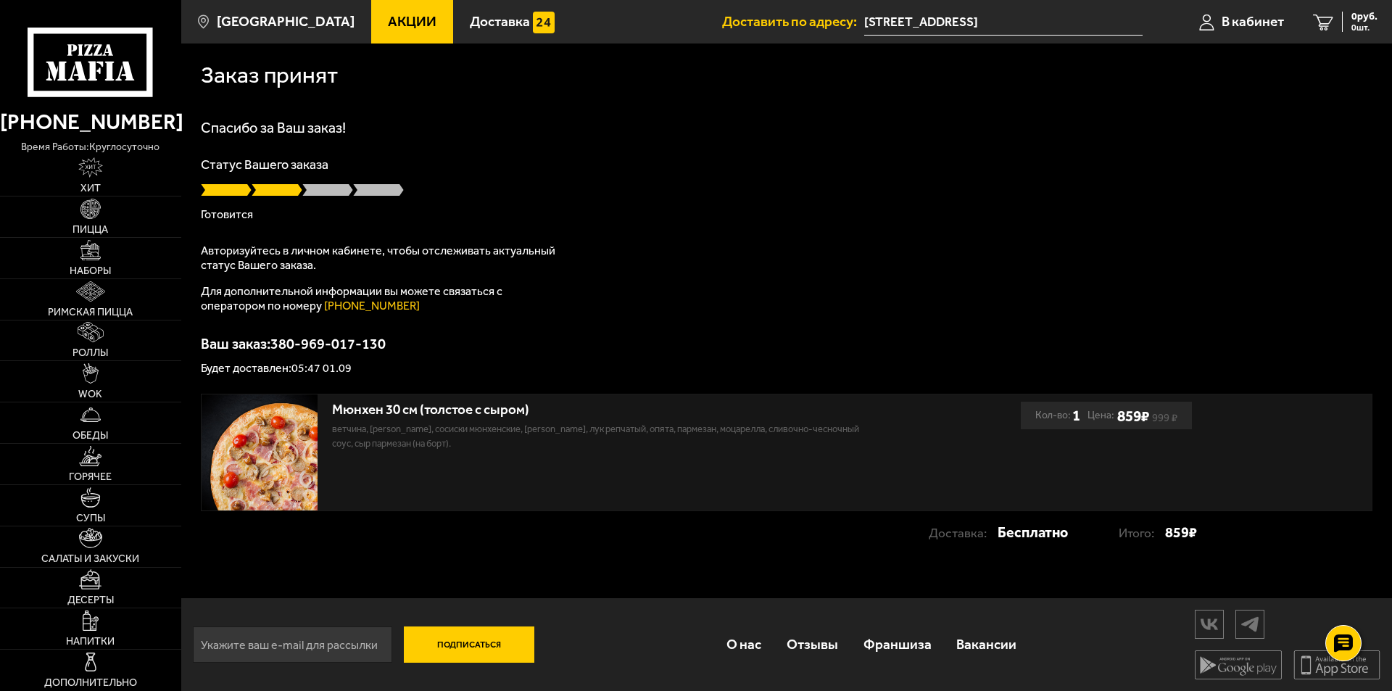
click at [1367, 161] on p "Статус Вашего заказа" at bounding box center [787, 164] width 1172 height 13
